Goal: Check status: Check status

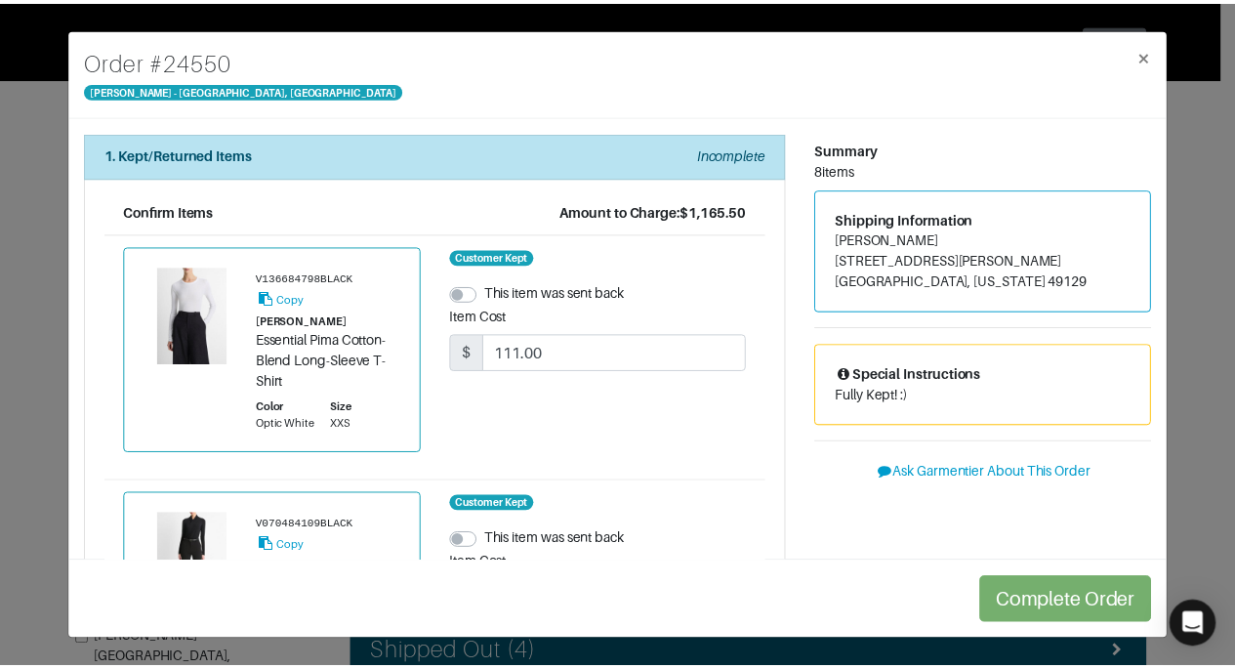
scroll to position [529, 0]
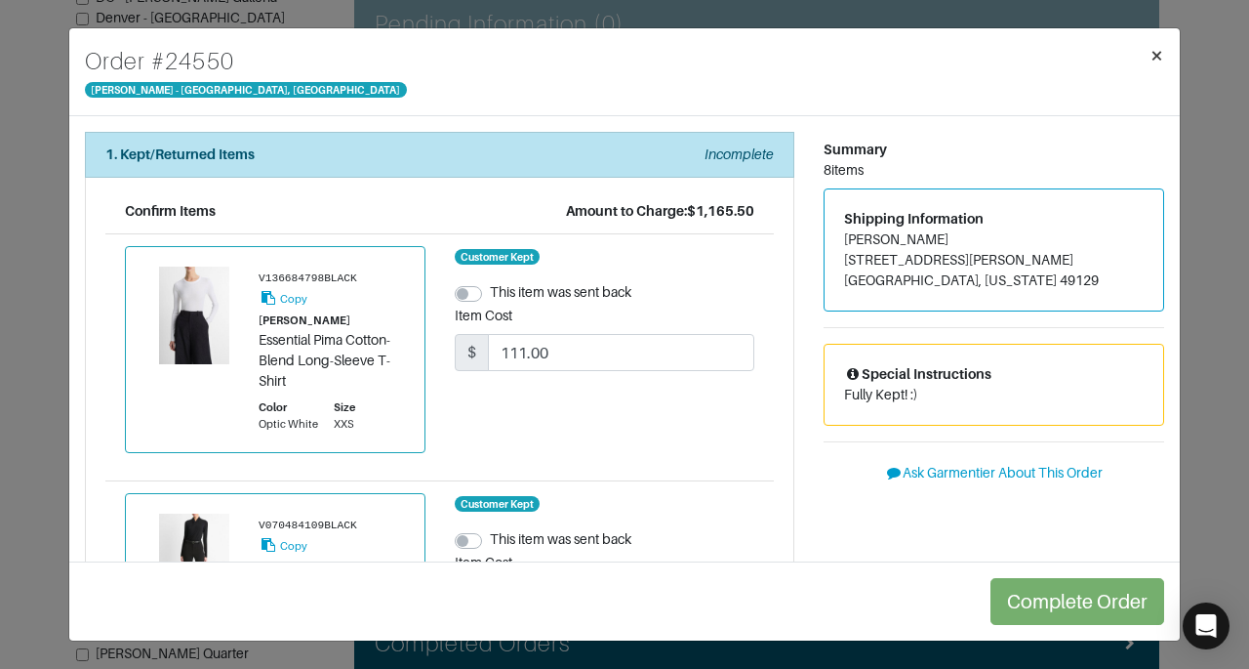
click at [1161, 56] on span "×" at bounding box center [1157, 55] width 15 height 26
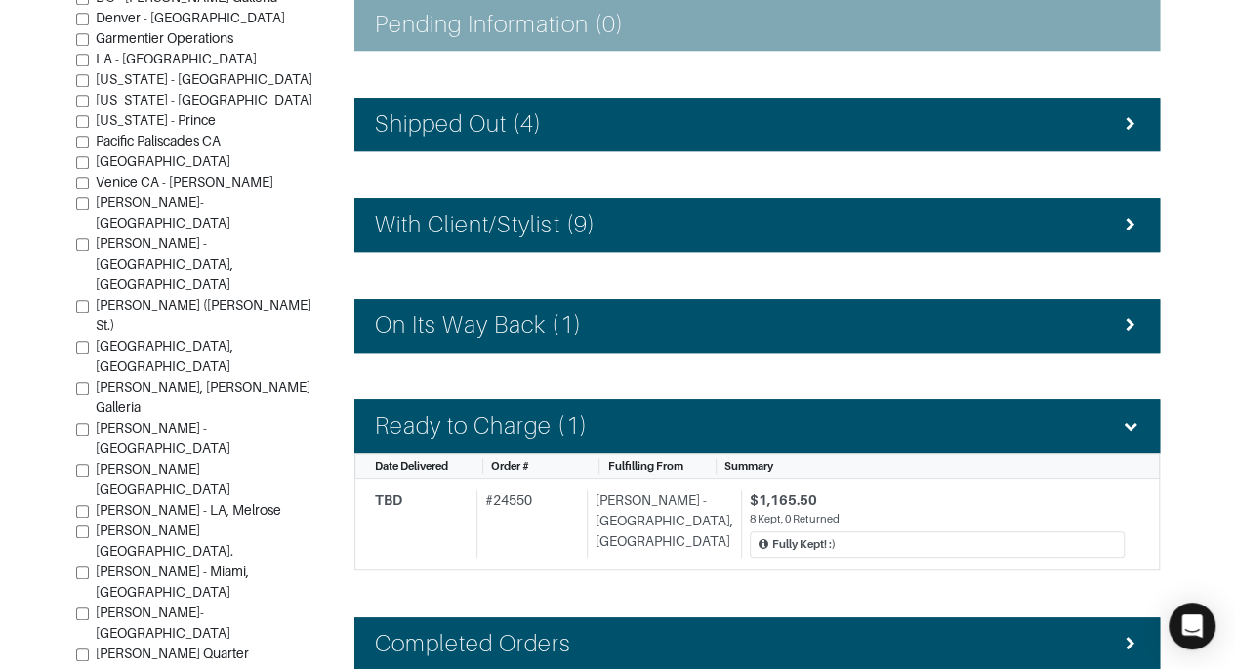
click at [1219, 203] on section "| Retail Solutions Hi, [PERSON_NAME] ! Menu Home Logout Home Orders Shipped Con…" at bounding box center [617, 106] width 1235 height 1270
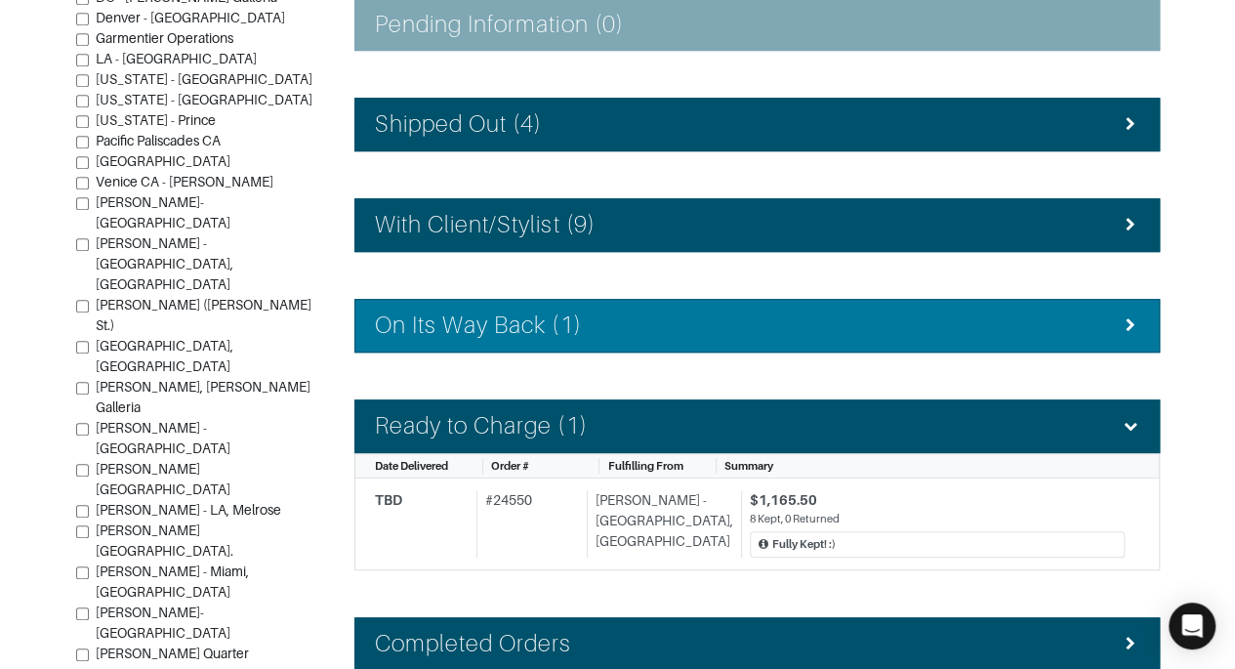
click at [1011, 315] on div "On Its Way Back (1)" at bounding box center [757, 325] width 764 height 28
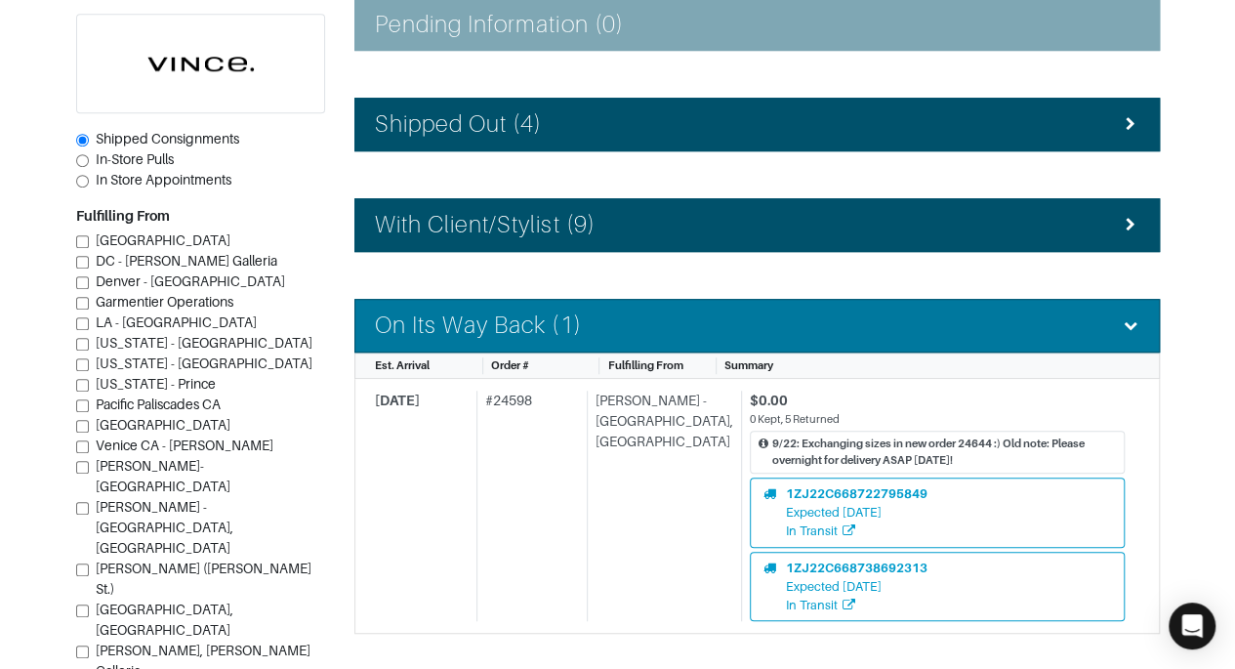
click at [1011, 315] on div "On Its Way Back (1)" at bounding box center [757, 325] width 764 height 28
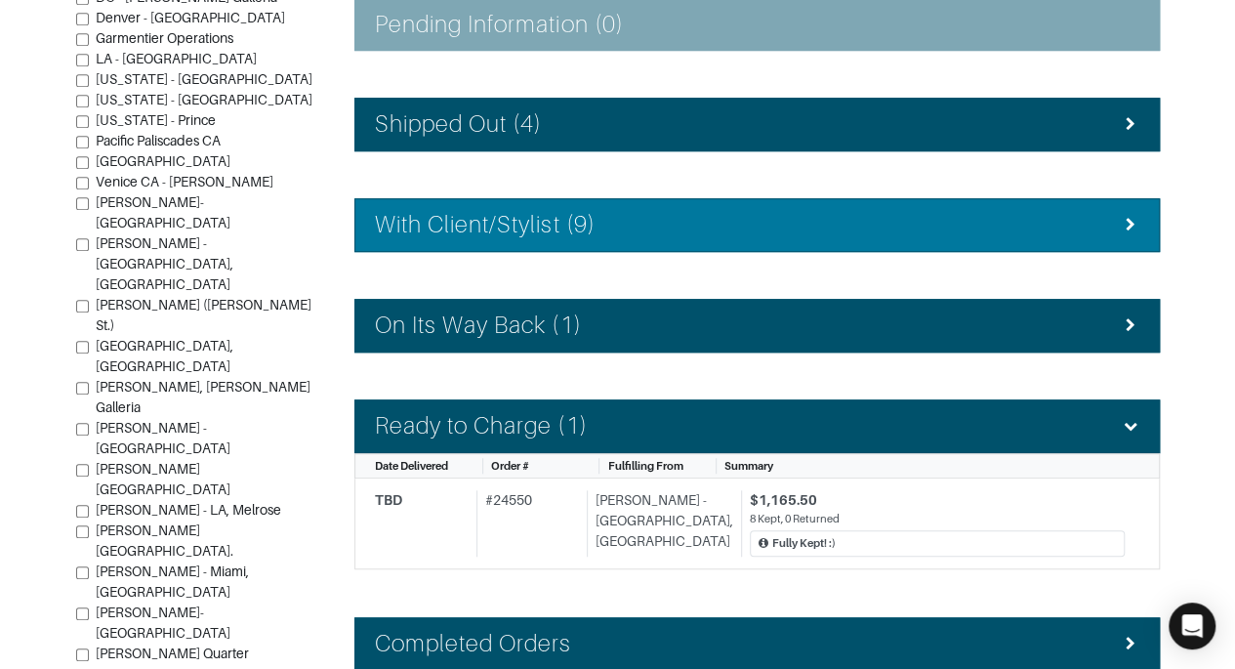
click at [1018, 223] on div "With Client/Stylist (9)" at bounding box center [757, 225] width 764 height 28
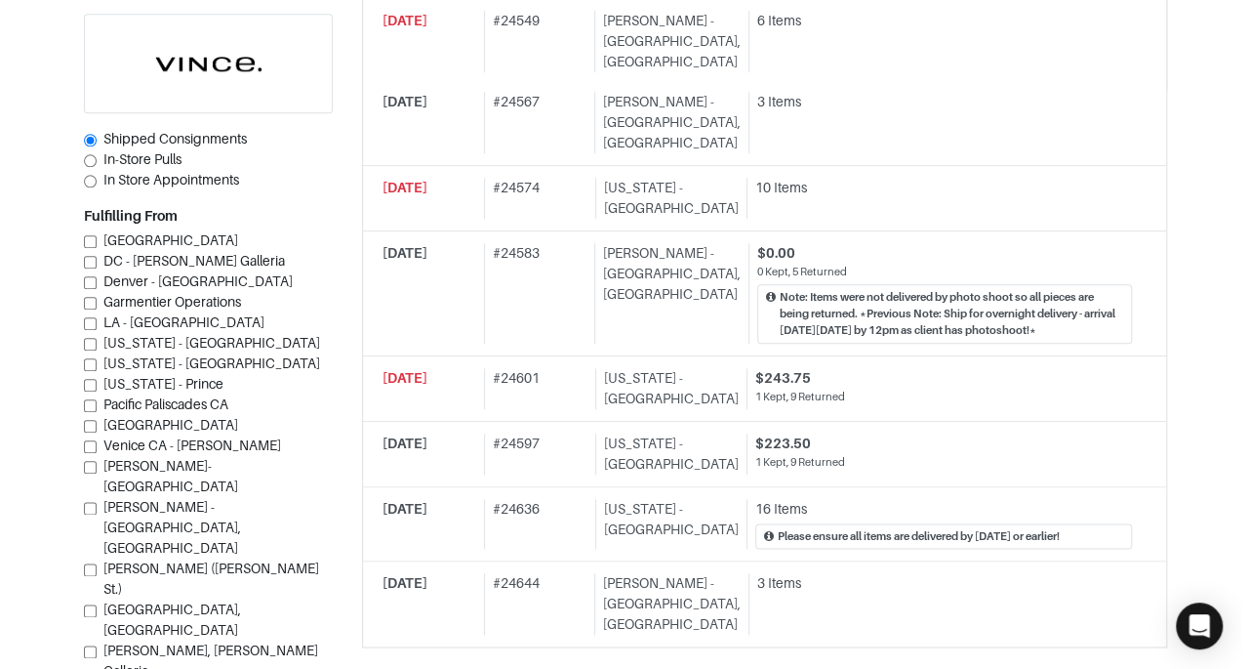
scroll to position [925, 0]
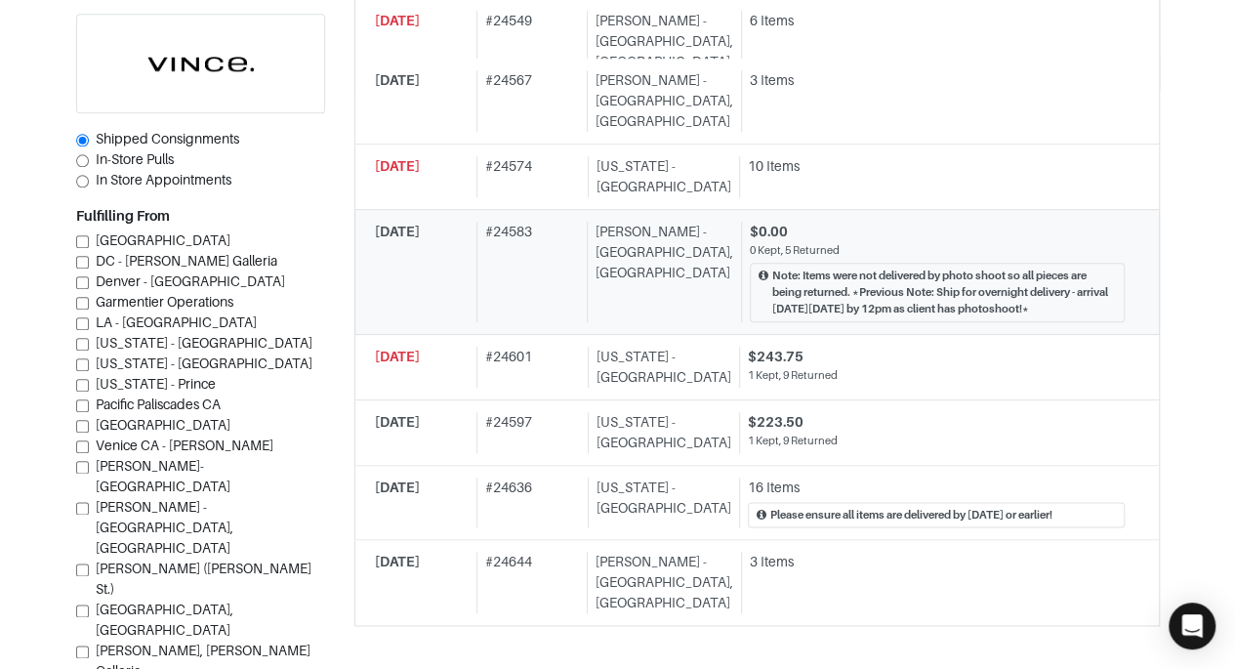
click at [968, 222] on div "$0.00" at bounding box center [937, 232] width 375 height 20
